Goal: Find specific page/section: Find specific page/section

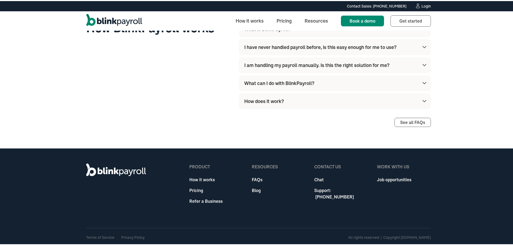
scroll to position [1539, 0]
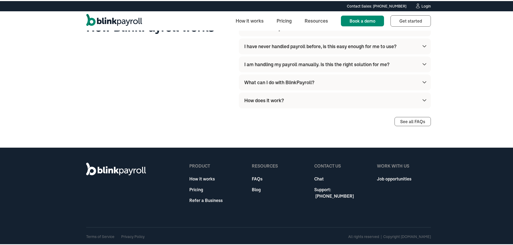
click at [379, 178] on link "Job opportunities" at bounding box center [394, 178] width 34 height 6
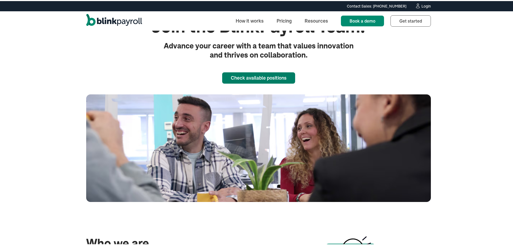
drag, startPoint x: 268, startPoint y: 82, endPoint x: 269, endPoint y: 79, distance: 3.2
click at [268, 82] on link "Check available positions" at bounding box center [258, 76] width 73 height 11
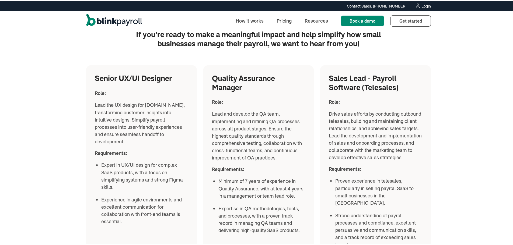
scroll to position [646, 0]
